Goal: Ask a question

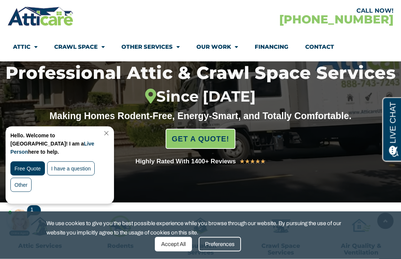
scroll to position [90, 0]
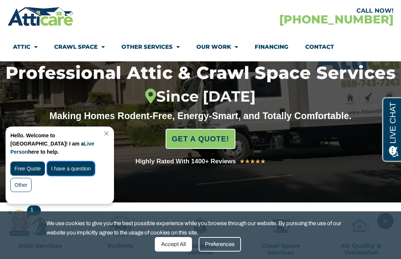
click at [88, 163] on div "I have a question" at bounding box center [71, 168] width 48 height 14
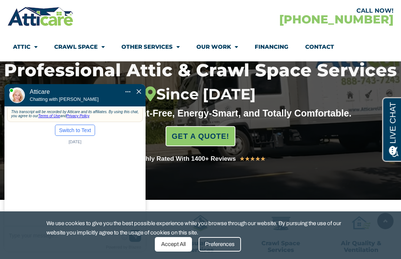
scroll to position [90, 0]
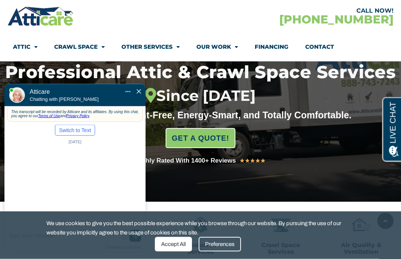
click at [84, 141] on div "This transcript will be recorded by Atticare and its affiliates. By using this …" at bounding box center [74, 178] width 141 height 142
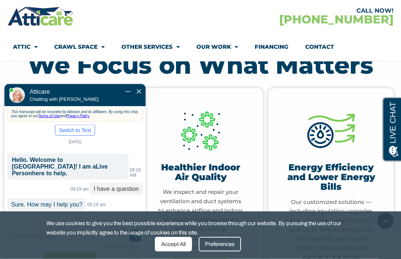
scroll to position [330, 0]
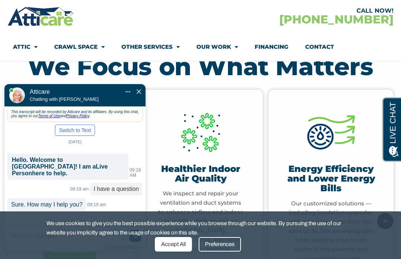
click at [177, 246] on div "Accept All" at bounding box center [173, 244] width 37 height 14
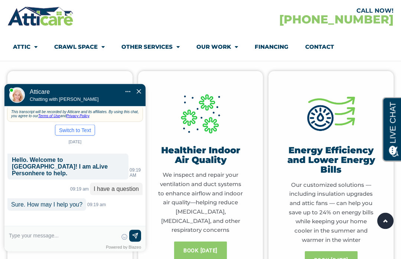
click at [83, 236] on textarea at bounding box center [63, 238] width 109 height 18
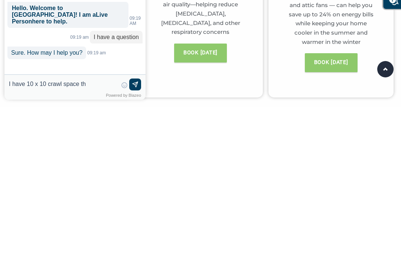
type input "I have 10 x 10 crawl space tha"
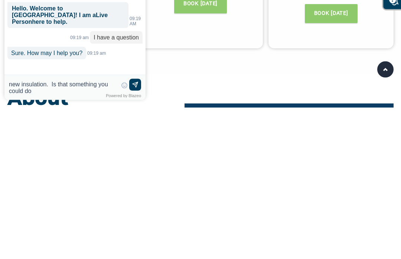
scroll to position [444, 0]
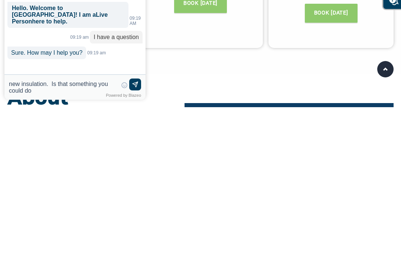
type textarea "I have 10 x 10 crawl space that needs new insulation. Is that something you cou…"
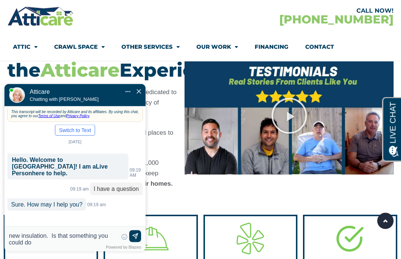
scroll to position [641, 0]
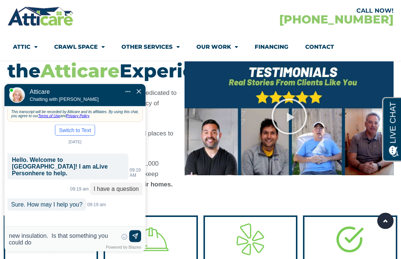
click at [137, 238] on img at bounding box center [135, 235] width 7 height 7
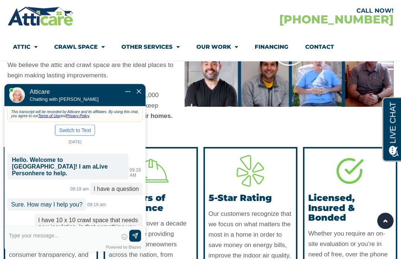
scroll to position [710, 0]
click at [256, 136] on section "About the Atticare Experience Atticare is a family-owned, nationwide company de…" at bounding box center [200, 48] width 401 height 176
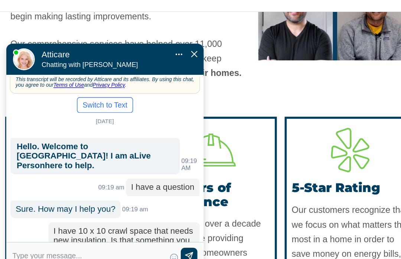
scroll to position [31, 0]
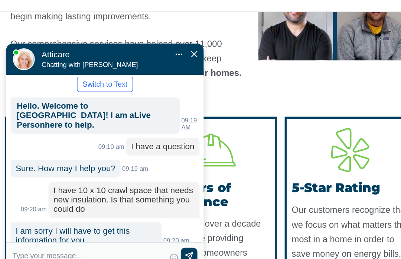
click at [144, 32] on div "Atticare Atticare Chatting with [PERSON_NAME] Mute Transfer chat to Text Pop Out" at bounding box center [74, 43] width 141 height 22
click at [136, 32] on div "Atticare Atticare Chatting with [PERSON_NAME] Mute Transfer chat to Text Pop Out" at bounding box center [74, 43] width 141 height 22
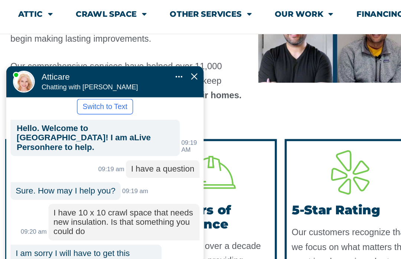
click at [140, 58] on span "Close Chat" at bounding box center [139, 61] width 4 height 6
